Goal: Transaction & Acquisition: Purchase product/service

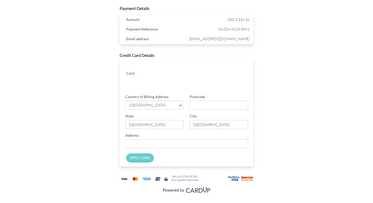
scroll to position [17, 0]
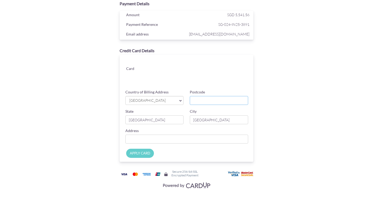
click at [213, 101] on input "Postcode" at bounding box center [219, 100] width 58 height 9
type input "518205"
click at [177, 140] on input "Country of Billing Address" at bounding box center [186, 139] width 123 height 9
type input "71 [GEOGRAPHIC_DATA], 09-20 [PERSON_NAME], [GEOGRAPHIC_DATA] 518205"
click at [146, 156] on input "APPLY CARD" at bounding box center [140, 153] width 28 height 9
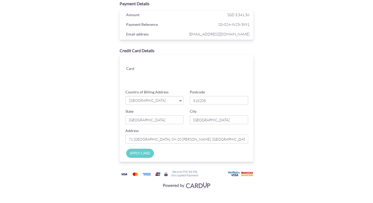
type input "Applying..."
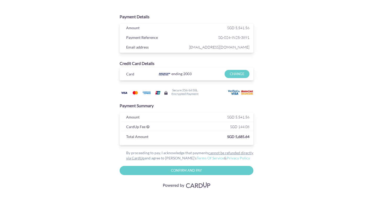
scroll to position [0, 0]
